Goal: Find specific page/section: Find specific page/section

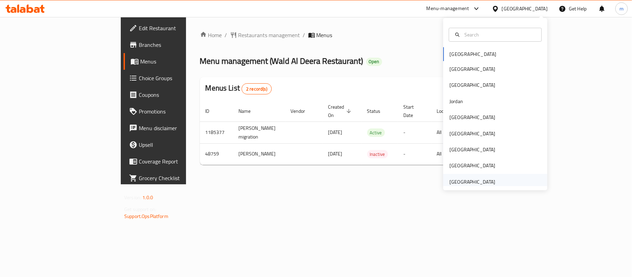
click at [477, 180] on div "[GEOGRAPHIC_DATA]" at bounding box center [472, 182] width 46 height 8
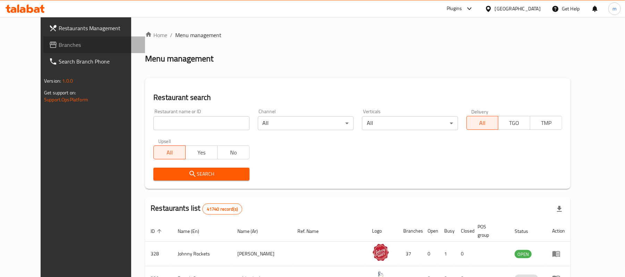
click at [59, 46] on span "Branches" at bounding box center [99, 45] width 81 height 8
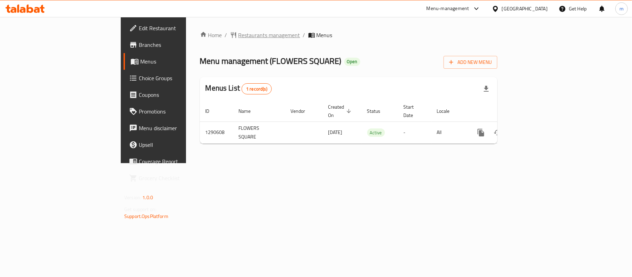
click at [238, 32] on span "Restaurants management" at bounding box center [269, 35] width 62 height 8
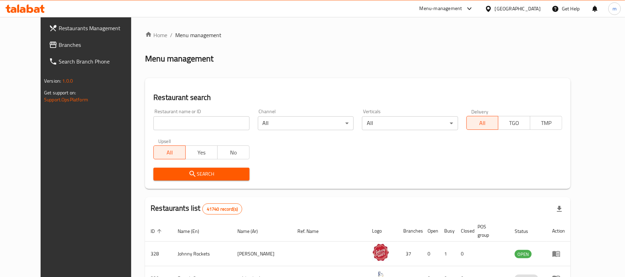
click at [153, 123] on input "search" at bounding box center [201, 123] width 96 height 14
paste input "698246"
type input "698246"
click button "Search" at bounding box center [201, 174] width 96 height 13
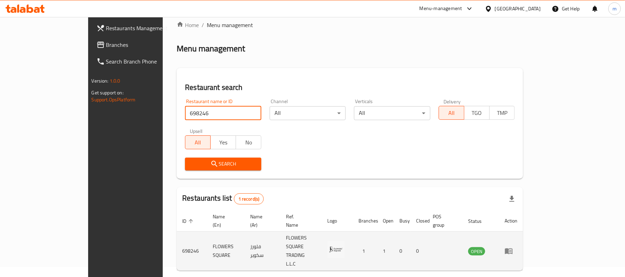
scroll to position [19, 0]
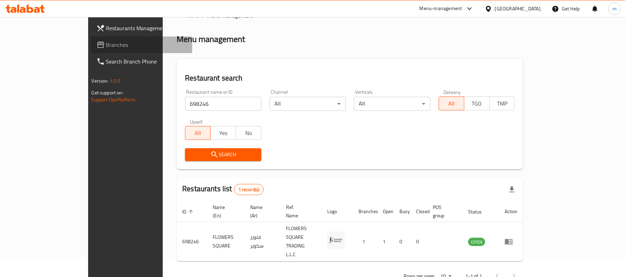
click at [106, 44] on span "Branches" at bounding box center [146, 45] width 81 height 8
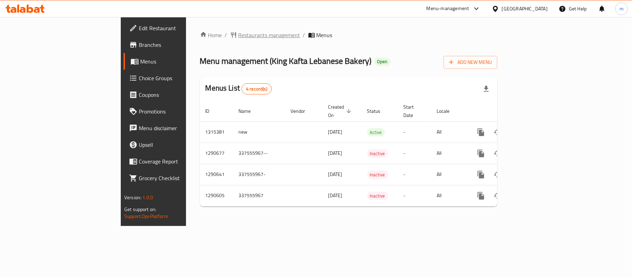
click at [238, 31] on span "Restaurants management" at bounding box center [269, 35] width 62 height 8
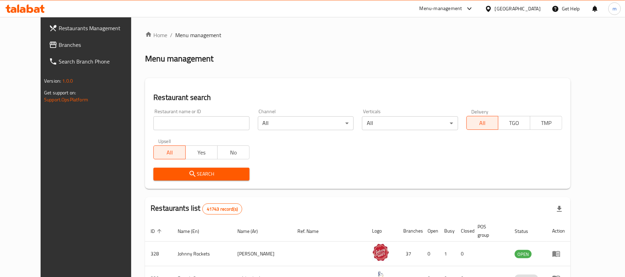
click at [59, 42] on span "Branches" at bounding box center [99, 45] width 81 height 8
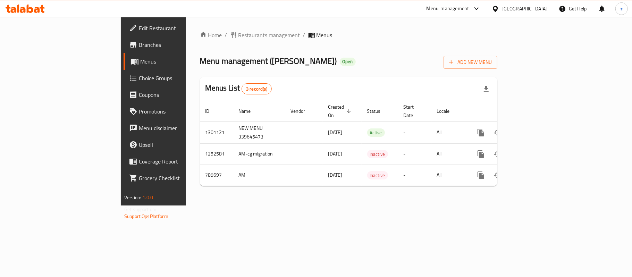
click at [528, 13] on div "[GEOGRAPHIC_DATA]" at bounding box center [519, 8] width 67 height 17
click at [496, 8] on icon at bounding box center [494, 8] width 7 height 7
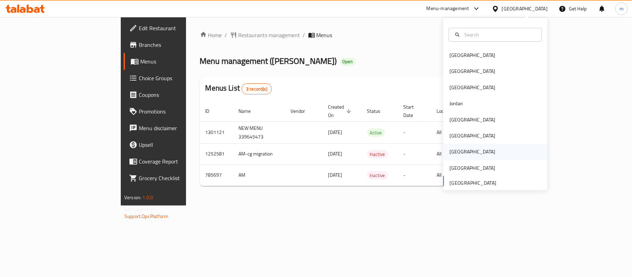
click at [450, 153] on div "Qatar" at bounding box center [472, 152] width 46 height 8
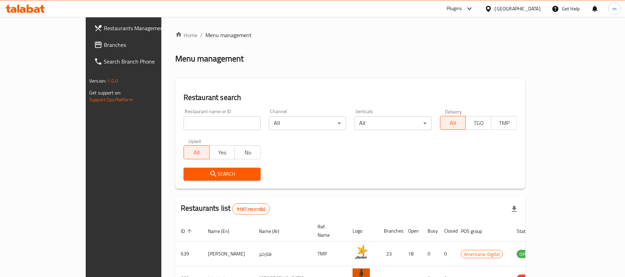
click at [104, 43] on span "Branches" at bounding box center [144, 45] width 81 height 8
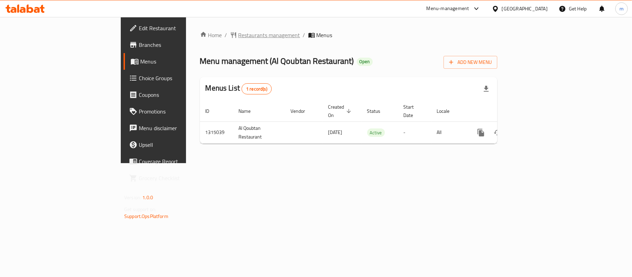
click at [238, 34] on span "Restaurants management" at bounding box center [269, 35] width 62 height 8
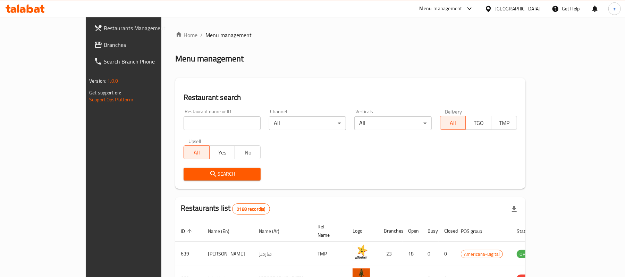
click at [104, 42] on span "Branches" at bounding box center [144, 45] width 81 height 8
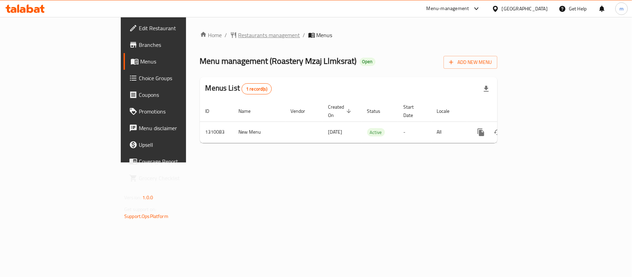
click at [238, 35] on span "Restaurants management" at bounding box center [269, 35] width 62 height 8
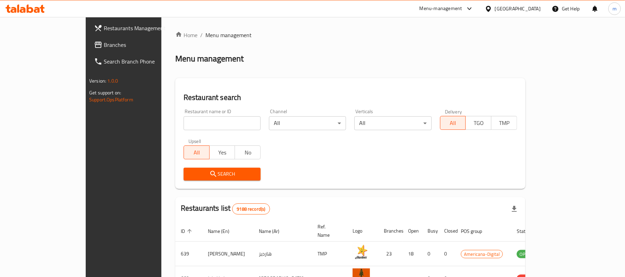
click at [88, 40] on link "Branches" at bounding box center [139, 44] width 102 height 17
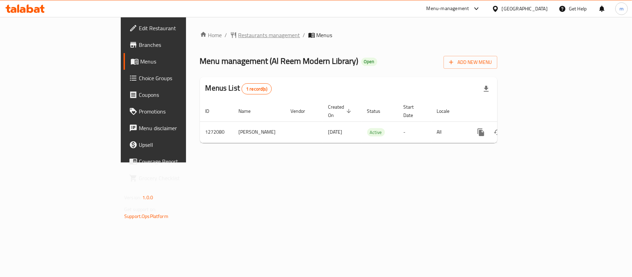
click at [238, 35] on span "Restaurants management" at bounding box center [269, 35] width 62 height 8
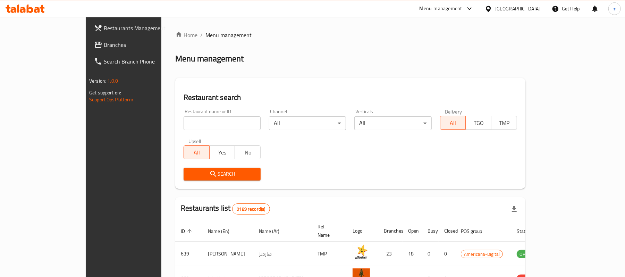
click at [104, 48] on span "Branches" at bounding box center [144, 45] width 81 height 8
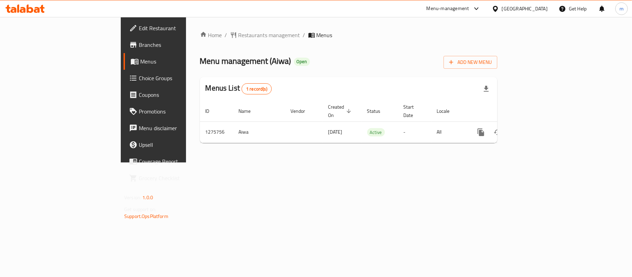
click at [186, 28] on div "Home / Restaurants management / Menus Menu management ( Aiwa ) Open Add New Men…" at bounding box center [348, 89] width 325 height 145
click at [238, 33] on span "Restaurants management" at bounding box center [269, 35] width 62 height 8
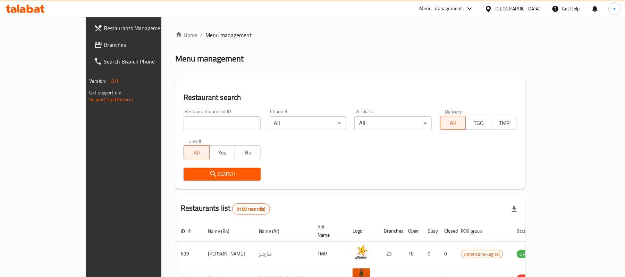
click at [104, 42] on span "Branches" at bounding box center [144, 45] width 81 height 8
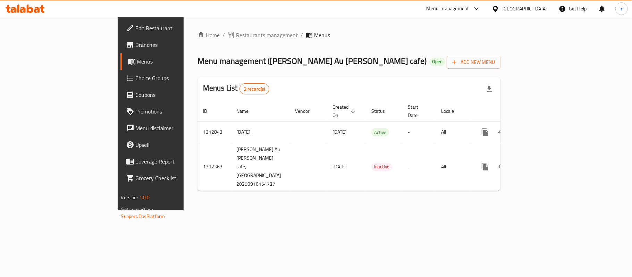
click at [297, 28] on div "Home / Restaurants management / Menus Menu management ( Marron Au Dore cafe ) O…" at bounding box center [348, 113] width 330 height 193
click at [261, 210] on div "Home / Restaurants management / Menus Menu management ( Marron Au Dore cafe ) O…" at bounding box center [348, 113] width 330 height 193
click at [499, 9] on icon at bounding box center [494, 8] width 7 height 7
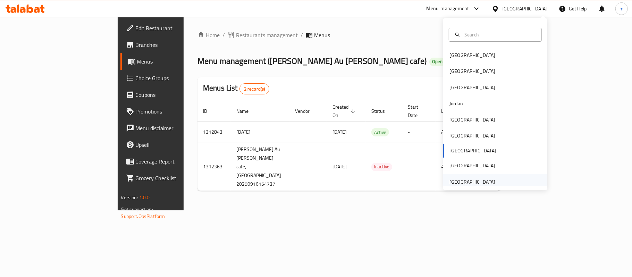
click at [489, 178] on div "[GEOGRAPHIC_DATA]" at bounding box center [472, 182] width 57 height 16
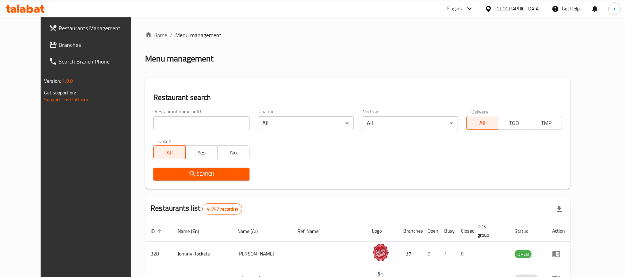
click at [59, 44] on span "Branches" at bounding box center [99, 45] width 81 height 8
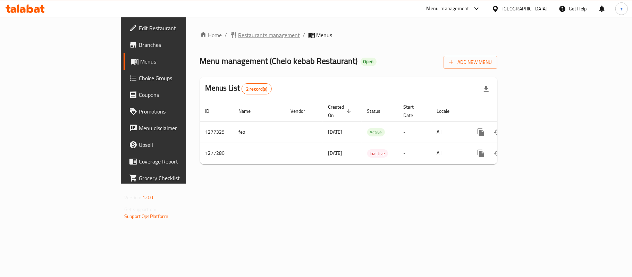
click at [238, 37] on span "Restaurants management" at bounding box center [269, 35] width 62 height 8
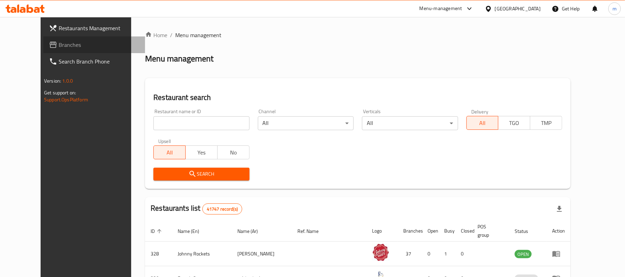
click at [59, 41] on span "Branches" at bounding box center [99, 45] width 81 height 8
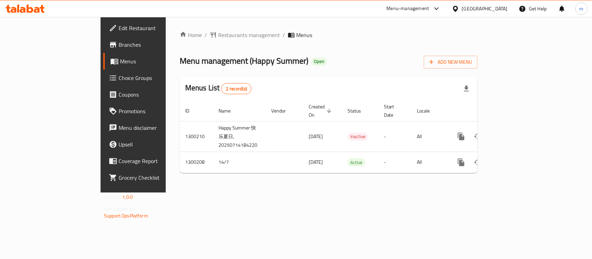
click at [195, 28] on div "Home / Restaurants management / Menus Menu management ( Happy Summer ) Open Add…" at bounding box center [329, 105] width 326 height 176
click at [218, 36] on span "Restaurants management" at bounding box center [249, 35] width 62 height 8
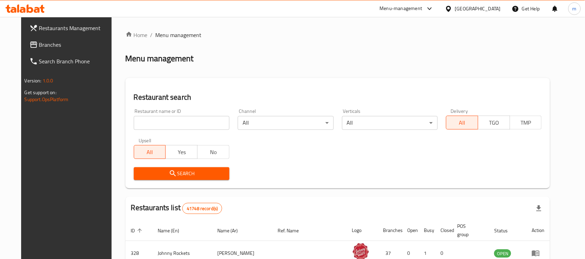
drag, startPoint x: 16, startPoint y: 41, endPoint x: 22, endPoint y: 50, distance: 11.2
click at [29, 41] on icon at bounding box center [33, 45] width 8 height 8
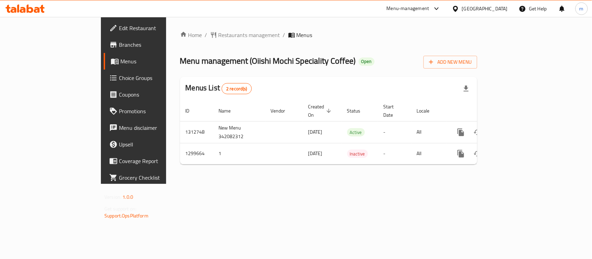
click at [466, 9] on div "[GEOGRAPHIC_DATA]" at bounding box center [485, 9] width 46 height 8
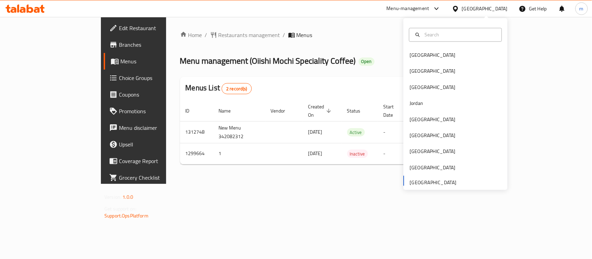
click at [373, 184] on div "Home / Restaurants management / Menus Menu management ( Oiishi Mochi Speciality…" at bounding box center [328, 100] width 325 height 167
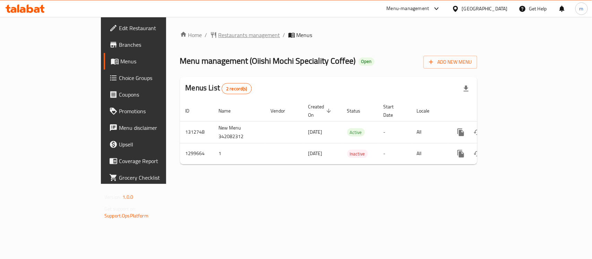
click at [218, 33] on span "Restaurants management" at bounding box center [249, 35] width 62 height 8
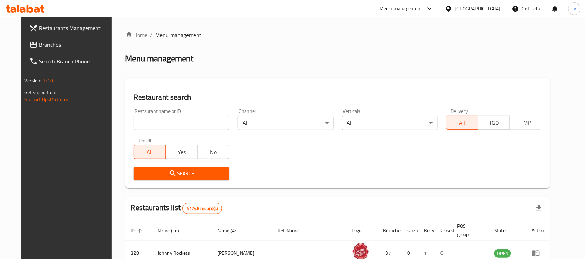
click at [39, 46] on span "Branches" at bounding box center [76, 45] width 74 height 8
